Goal: Task Accomplishment & Management: Use online tool/utility

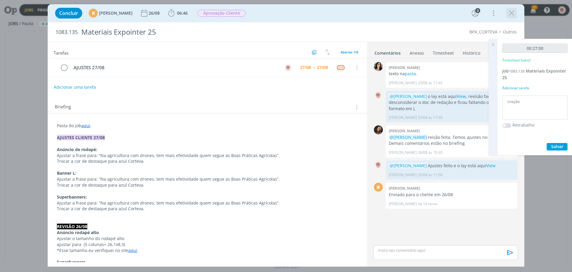
click at [515, 11] on icon "dialog" at bounding box center [511, 13] width 9 height 9
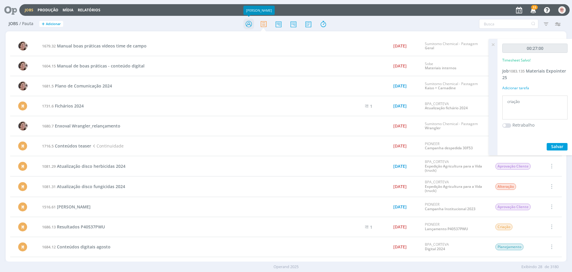
click at [253, 25] on icon at bounding box center [249, 24] width 11 height 12
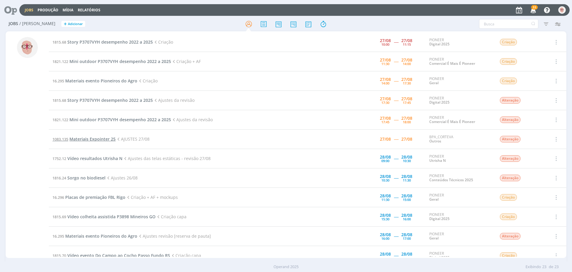
click at [103, 139] on span "Materiais Expointer 25" at bounding box center [92, 139] width 46 height 6
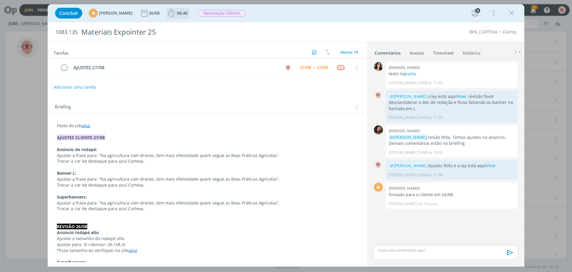
click at [176, 12] on icon "dialog" at bounding box center [171, 13] width 9 height 9
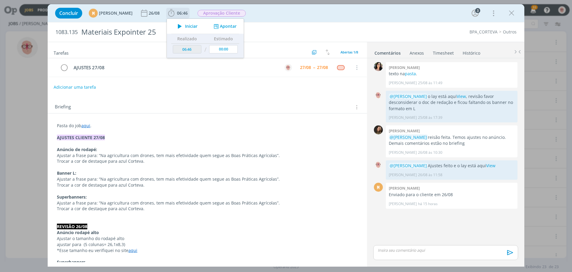
click at [185, 27] on icon "dialog" at bounding box center [180, 26] width 10 height 8
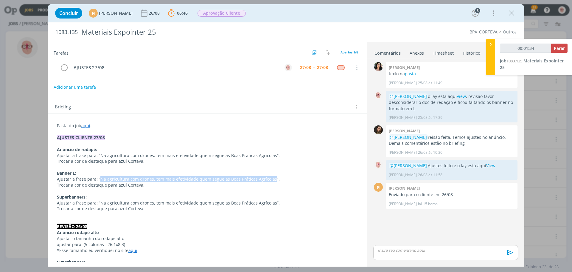
drag, startPoint x: 99, startPoint y: 178, endPoint x: 270, endPoint y: 180, distance: 170.8
click at [270, 180] on span "Ajustar a frase para: “Na agricultura com drones, tem mais efetividade quem seg…" at bounding box center [168, 179] width 223 height 6
copy span "Na agricultura com drones, tem mais efetividade quem segue as Boas Práticas Agr…"
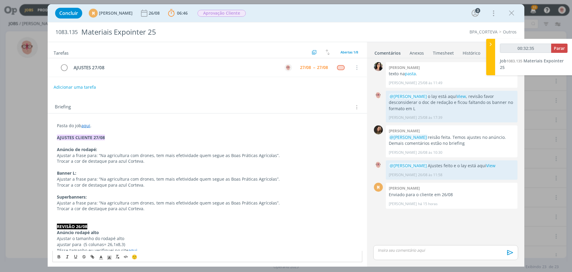
click at [98, 154] on span "Ajustar a frase para: “Na agricultura com drones, tem mais efetividade quem seg…" at bounding box center [168, 155] width 223 height 6
drag, startPoint x: 98, startPoint y: 154, endPoint x: 269, endPoint y: 154, distance: 170.8
click at [269, 154] on span "Ajustar a frase para: “Na agricultura com drones, tem mais efetividade quem seg…" at bounding box center [168, 155] width 223 height 6
copy span "Na agricultura com drones, tem mais efetividade quem segue as Boas Práticas Agr…"
drag, startPoint x: 390, startPoint y: 165, endPoint x: 511, endPoint y: 169, distance: 120.8
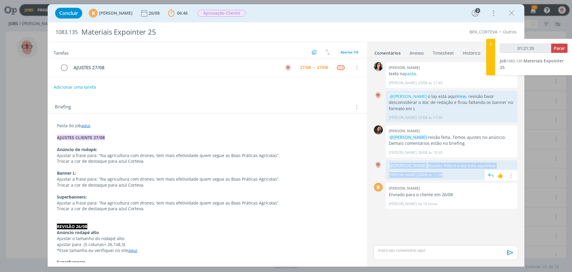
click at [511, 169] on div "@Mariana Kochenborger Ajustes feito e o lay está aqui View Alessandro Mença 26/…" at bounding box center [452, 169] width 132 height 19
click at [511, 166] on p "@Mariana Kochenborger Ajustes feito e o lay está aqui View" at bounding box center [452, 165] width 126 height 6
drag, startPoint x: 509, startPoint y: 164, endPoint x: 389, endPoint y: 165, distance: 119.5
click at [389, 165] on p "@Mariana Kochenborger Ajustes feito e o lay está aqui View" at bounding box center [452, 165] width 126 height 6
copy p "@Mariana Kochenborger Ajustes feito e o lay está aqui View"
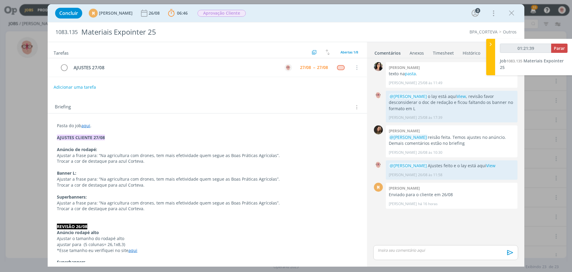
click at [406, 251] on p "dialog" at bounding box center [445, 249] width 135 height 5
click at [509, 255] on icon "dialog" at bounding box center [509, 254] width 9 height 9
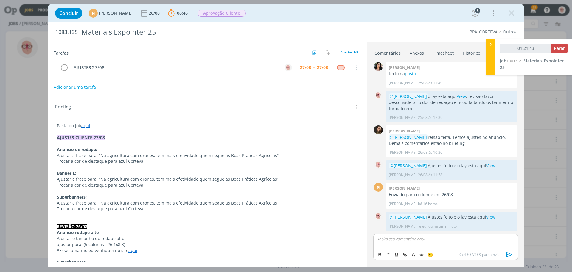
type input "01:21:44"
click at [559, 49] on span "Parar" at bounding box center [559, 48] width 11 height 6
click at [65, 68] on icon "dialog" at bounding box center [64, 67] width 8 height 9
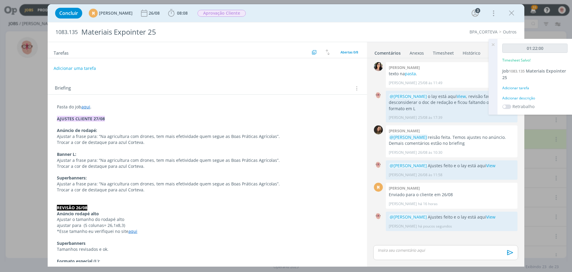
click at [512, 97] on div "Adicionar descrição" at bounding box center [535, 97] width 65 height 5
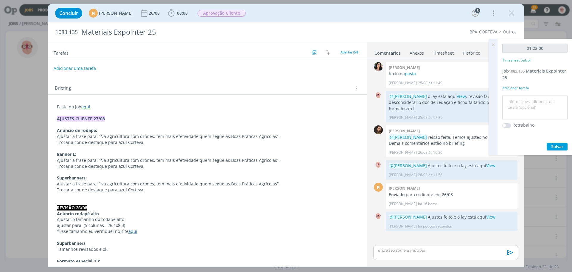
click at [512, 97] on textarea at bounding box center [535, 107] width 62 height 21
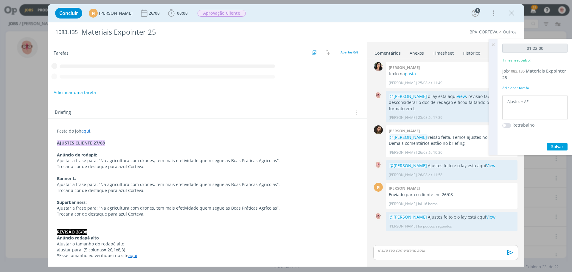
type textarea "Ajustes + AF"
click at [561, 145] on span "Salvar" at bounding box center [558, 146] width 12 height 6
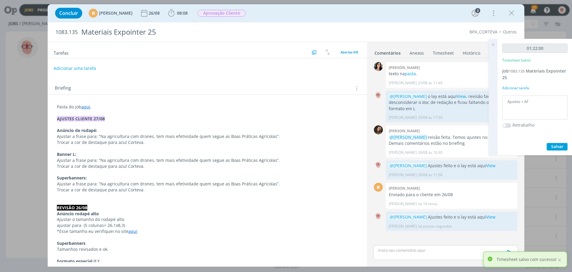
click at [493, 44] on icon at bounding box center [493, 45] width 11 height 12
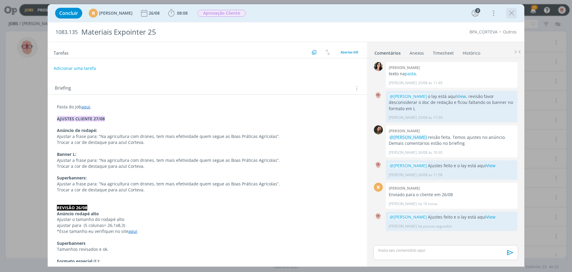
click at [514, 13] on icon "dialog" at bounding box center [511, 13] width 9 height 9
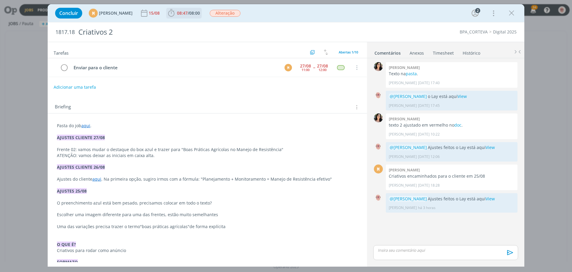
click at [174, 13] on icon "dialog" at bounding box center [171, 12] width 6 height 7
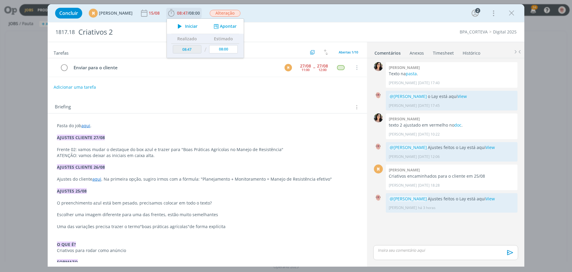
click at [185, 27] on icon "dialog" at bounding box center [180, 26] width 10 height 8
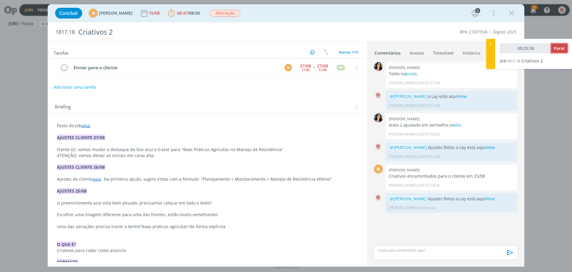
type input "00:25:59"
click at [557, 49] on span "Parar" at bounding box center [559, 48] width 11 height 6
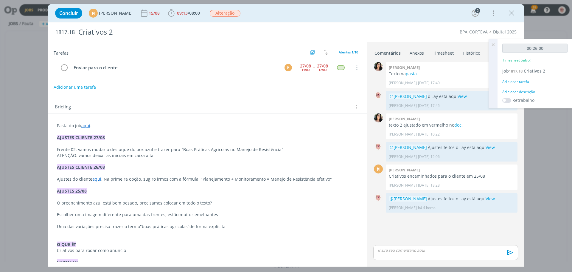
click at [527, 92] on div "Adicionar descrição" at bounding box center [535, 91] width 65 height 5
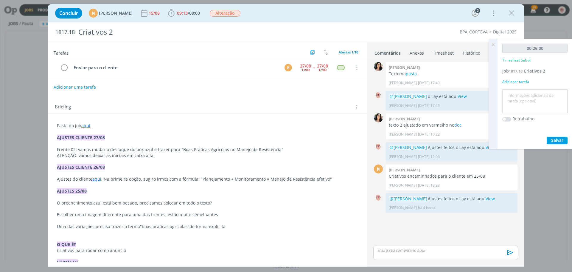
click at [527, 92] on textarea at bounding box center [535, 101] width 62 height 21
type textarea "Ajustes"
click at [564, 143] on button "Salvar" at bounding box center [557, 140] width 21 height 7
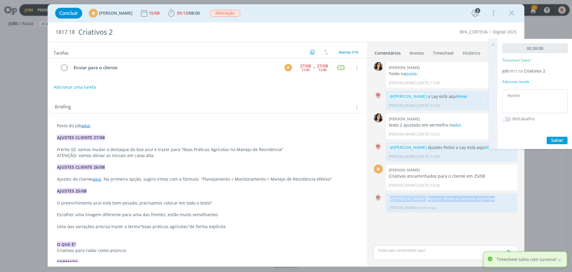
drag, startPoint x: 390, startPoint y: 199, endPoint x: 525, endPoint y: 196, distance: 134.5
click at [525, 196] on div "Concluir M Mariana Kochenborger 15/08 09:13 / 08:00 Iniciar Apontar Data * 27/0…" at bounding box center [286, 136] width 572 height 272
copy p "@Mariana Kochenborger Ajustes feitos o Lay está aqui View"
click at [398, 249] on p "dialog" at bounding box center [445, 249] width 135 height 5
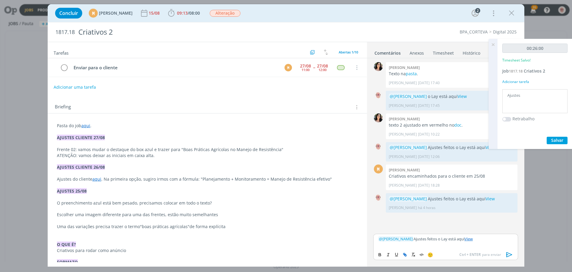
click at [510, 253] on icon "dialog" at bounding box center [509, 254] width 9 height 9
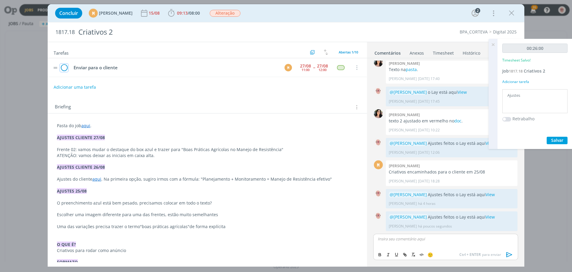
click at [62, 66] on icon "dialog" at bounding box center [64, 67] width 8 height 9
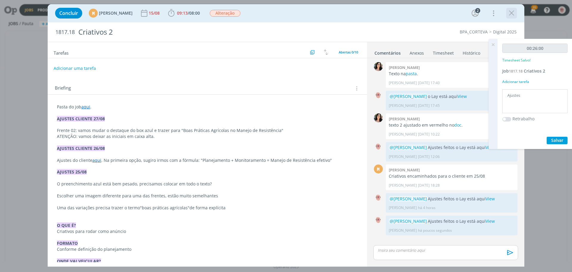
click at [515, 12] on icon "dialog" at bounding box center [511, 13] width 9 height 9
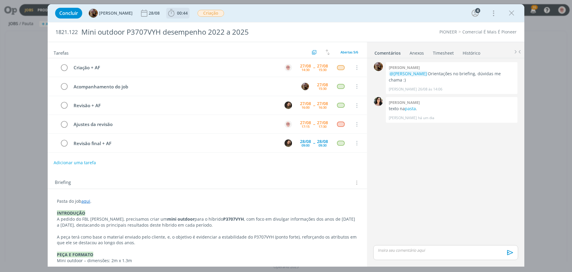
click at [176, 12] on icon "dialog" at bounding box center [171, 13] width 9 height 9
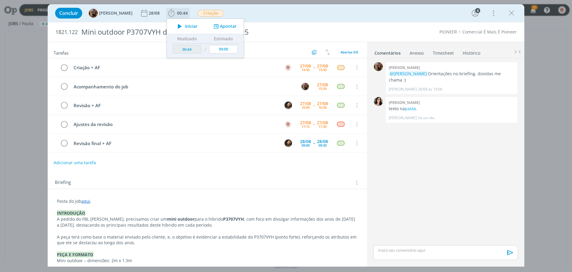
click at [185, 27] on icon "dialog" at bounding box center [180, 26] width 10 height 8
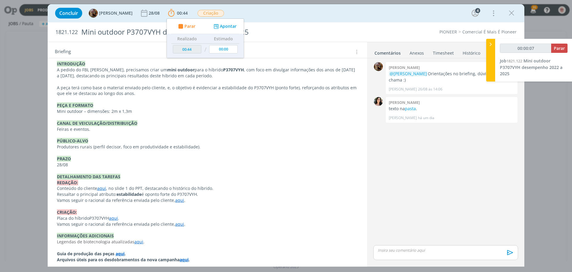
scroll to position [179, 0]
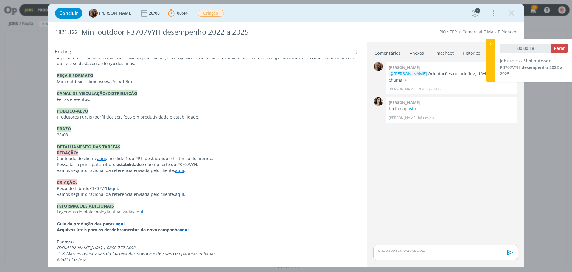
click at [178, 174] on p "dialog" at bounding box center [207, 176] width 301 height 6
click at [178, 171] on link "aqui" at bounding box center [180, 171] width 9 height 6
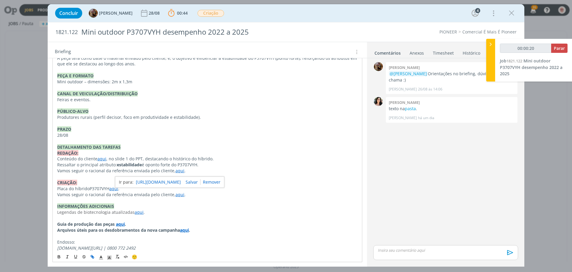
click at [176, 179] on link "[URL][DOMAIN_NAME]" at bounding box center [158, 182] width 45 height 8
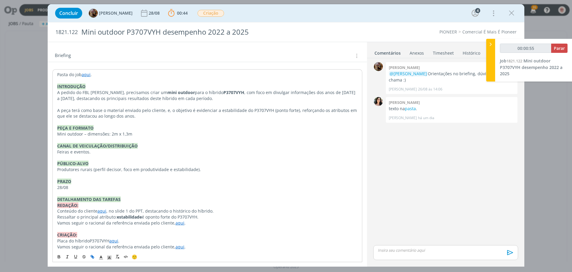
scroll to position [119, 0]
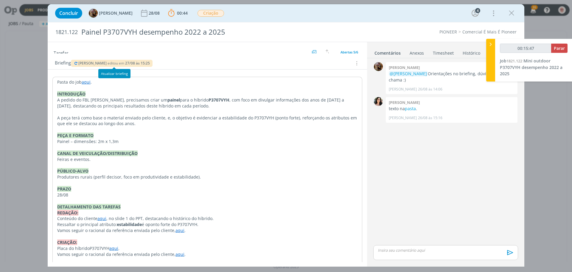
click at [75, 63] on icon "dialog" at bounding box center [76, 63] width 5 height 4
drag, startPoint x: 247, startPoint y: 116, endPoint x: 267, endPoint y: 116, distance: 19.1
click at [267, 116] on p "A peça terá como base o material enviado pelo cliente, e, o objetivo é evidenci…" at bounding box center [207, 120] width 301 height 12
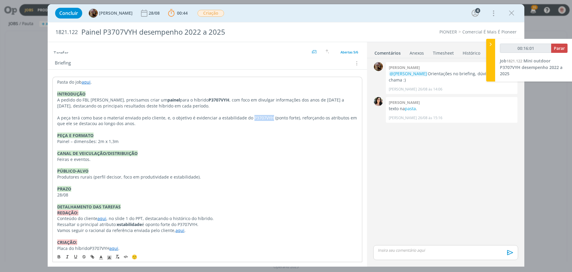
copy p "P3707VYH"
type input "00:45:45"
